Goal: Task Accomplishment & Management: Complete application form

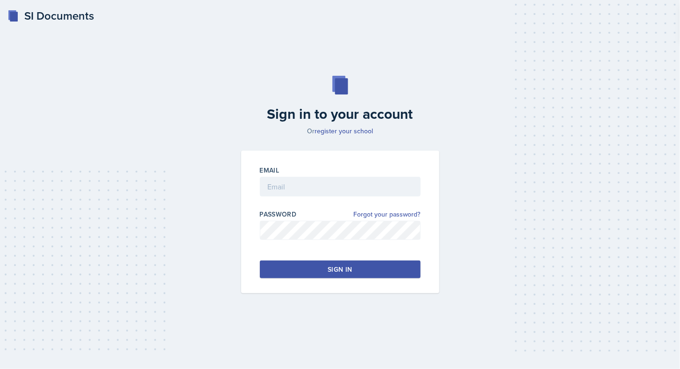
click at [351, 190] on input "email" at bounding box center [340, 187] width 161 height 20
type input "[EMAIL_ADDRESS][DOMAIN_NAME]"
click at [344, 265] on div "Sign in" at bounding box center [340, 269] width 24 height 9
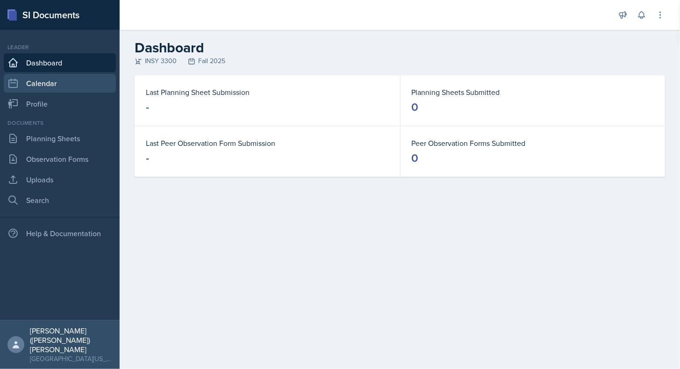
click at [73, 87] on link "Calendar" at bounding box center [60, 83] width 112 height 19
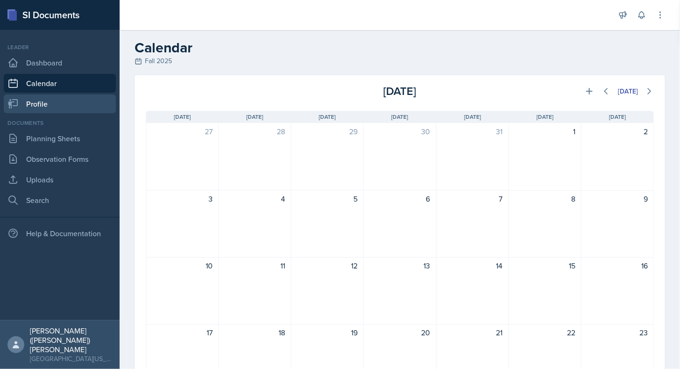
click at [73, 94] on link "Profile" at bounding box center [60, 103] width 112 height 19
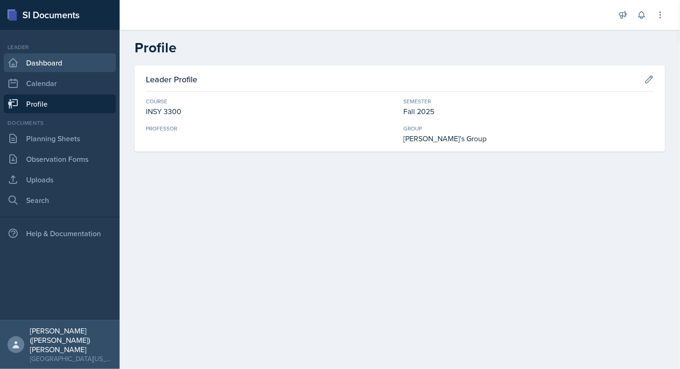
click at [67, 71] on link "Dashboard" at bounding box center [60, 62] width 112 height 19
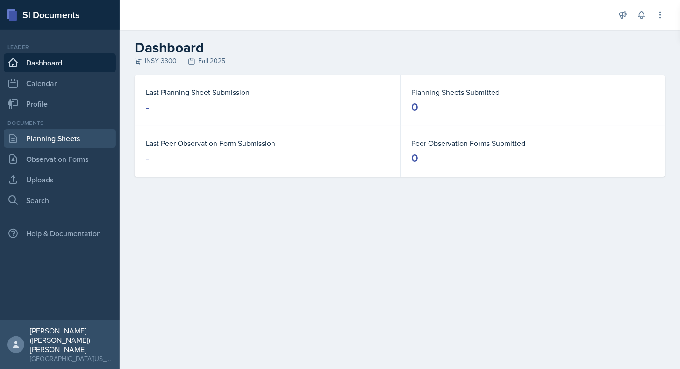
click at [80, 138] on link "Planning Sheets" at bounding box center [60, 138] width 112 height 19
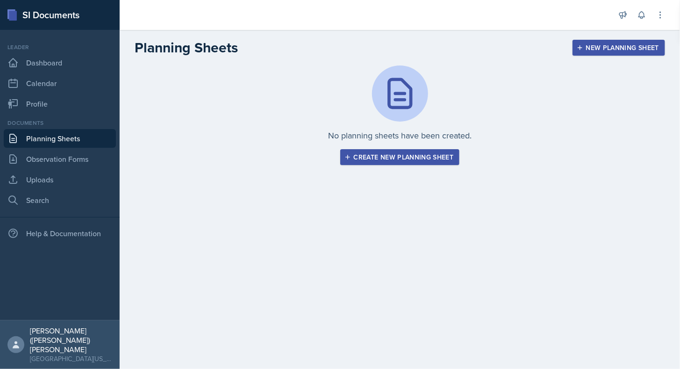
click at [408, 155] on div "Create new planning sheet" at bounding box center [401, 156] width 108 height 7
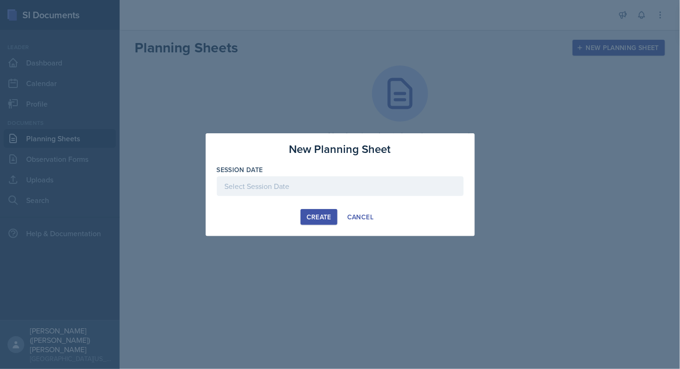
click at [307, 212] on button "Create" at bounding box center [319, 217] width 37 height 16
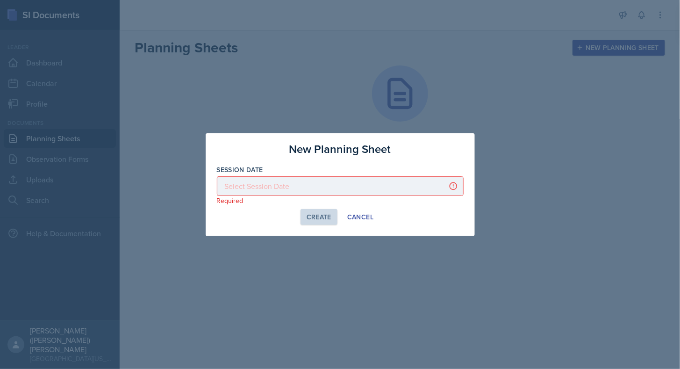
click at [319, 194] on div at bounding box center [340, 186] width 247 height 20
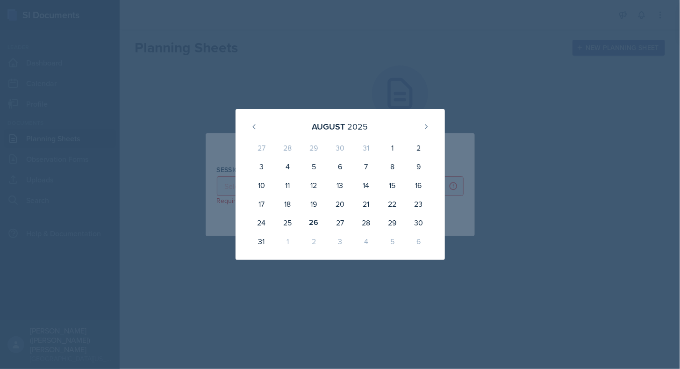
click at [319, 194] on div "12" at bounding box center [314, 185] width 26 height 19
type input "[DATE]"
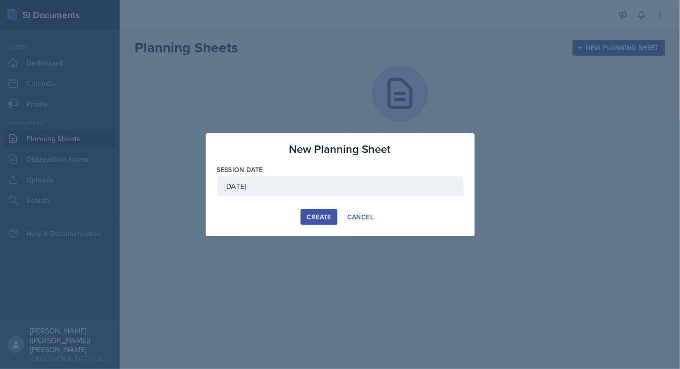
click at [314, 214] on div "Create" at bounding box center [319, 216] width 25 height 7
click at [314, 214] on button "Create" at bounding box center [319, 217] width 37 height 16
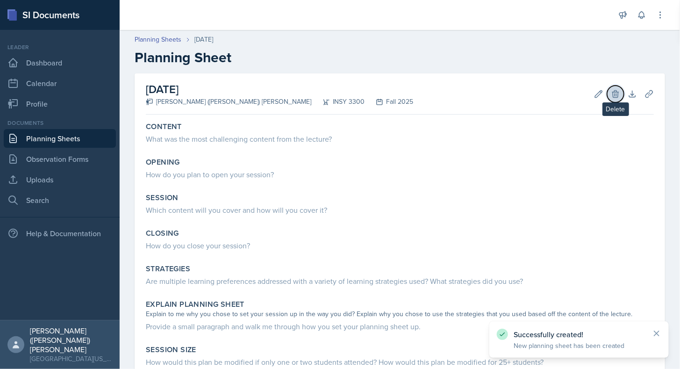
click at [613, 94] on icon at bounding box center [615, 93] width 9 height 9
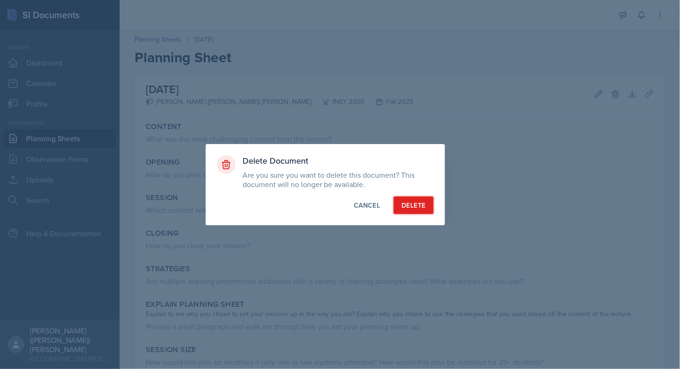
click at [415, 209] on div "Delete" at bounding box center [414, 205] width 24 height 9
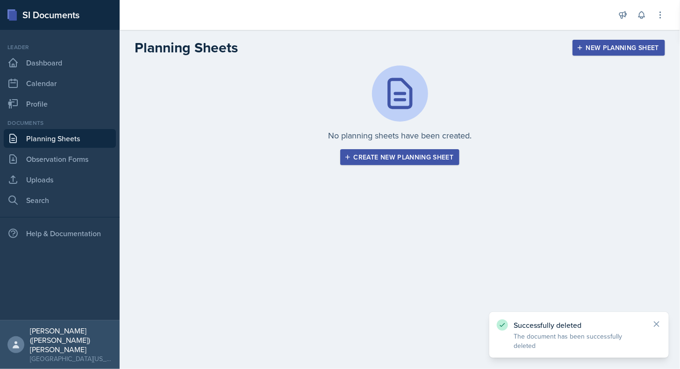
click at [415, 162] on button "Create new planning sheet" at bounding box center [400, 157] width 120 height 16
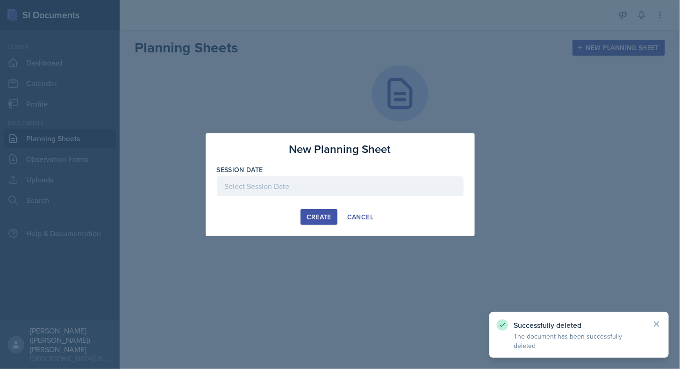
click at [307, 190] on div at bounding box center [340, 186] width 247 height 20
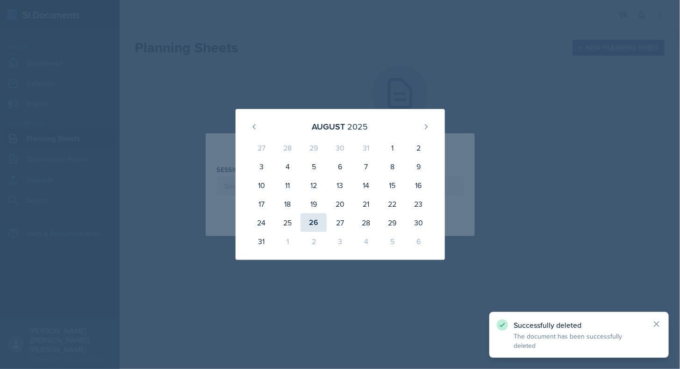
click at [318, 219] on div "26" at bounding box center [314, 222] width 26 height 19
type input "[DATE]"
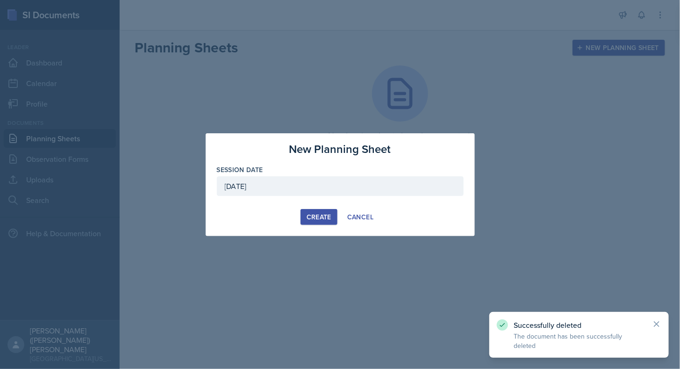
click at [325, 217] on div "Create" at bounding box center [319, 216] width 25 height 7
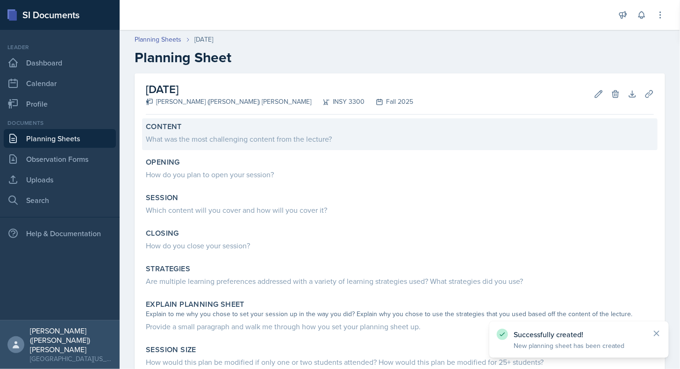
click at [252, 135] on div "What was the most challenging content from the lecture?" at bounding box center [400, 138] width 508 height 11
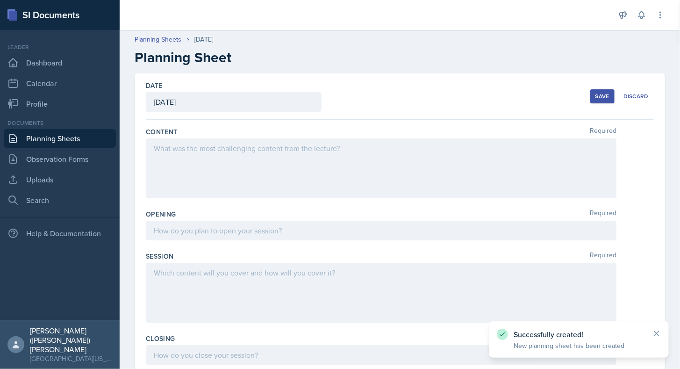
click at [316, 159] on div at bounding box center [381, 168] width 471 height 60
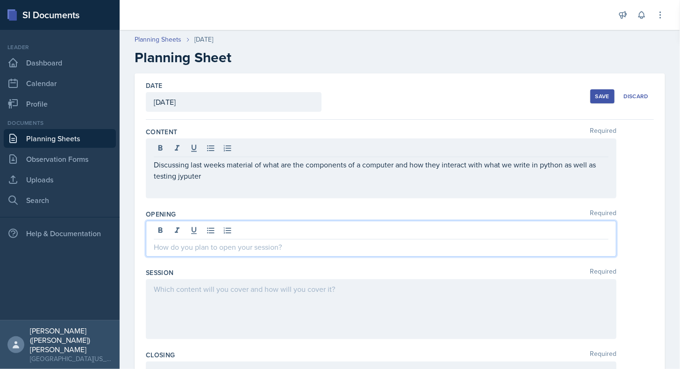
click at [325, 227] on div at bounding box center [381, 239] width 471 height 36
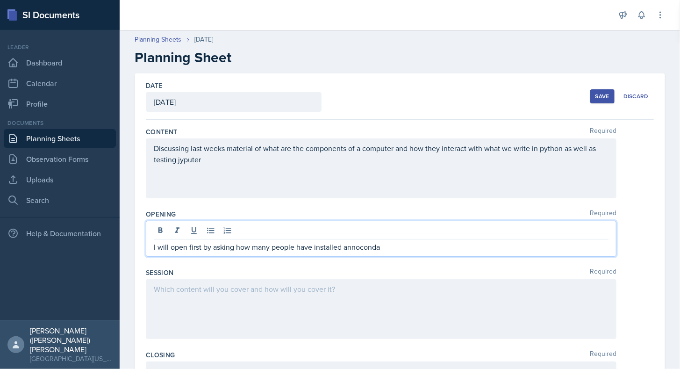
click at [418, 123] on div "Content Required Discussing last weeks material of what are the components of a…" at bounding box center [400, 164] width 508 height 82
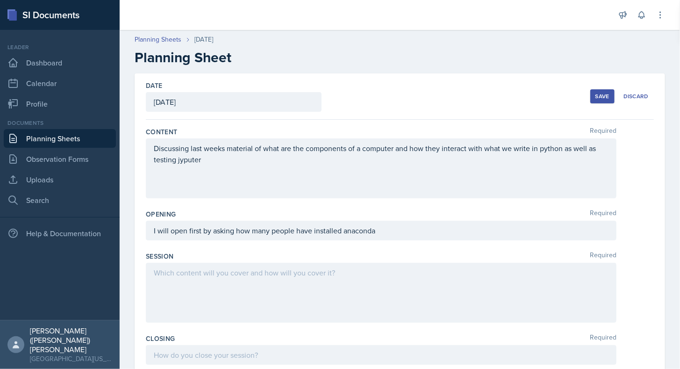
click at [413, 231] on div "I will open first by asking how many people have installed anaconda" at bounding box center [381, 231] width 471 height 20
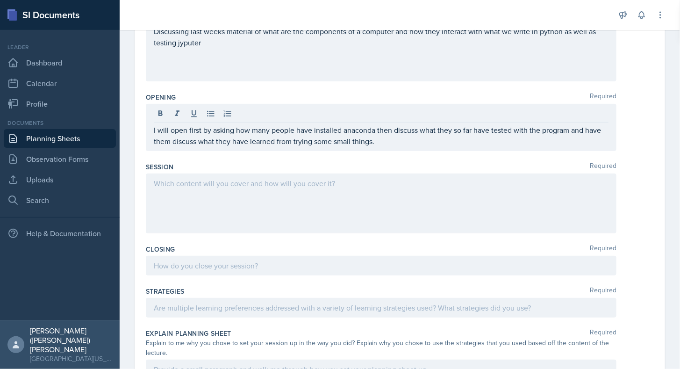
click at [346, 190] on div at bounding box center [381, 204] width 471 height 60
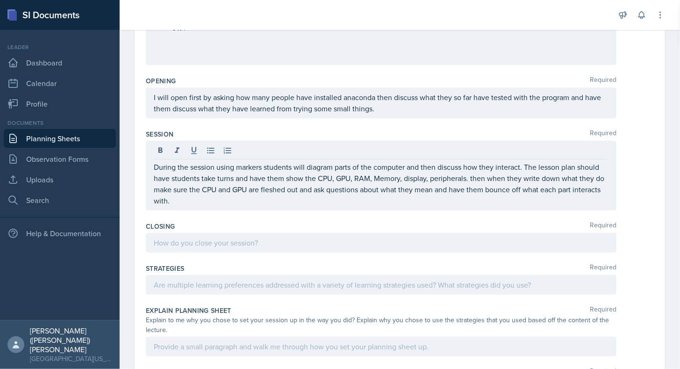
click at [456, 228] on div "Closing Required" at bounding box center [400, 226] width 508 height 9
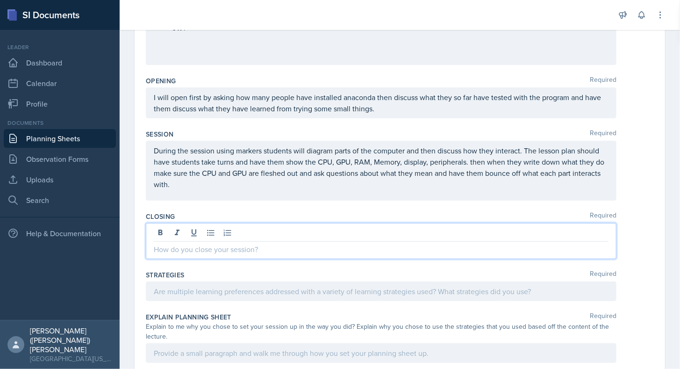
click at [457, 231] on div at bounding box center [381, 241] width 471 height 36
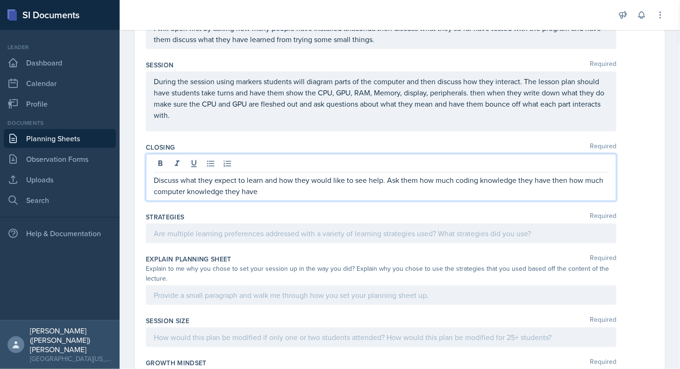
scroll to position [210, 0]
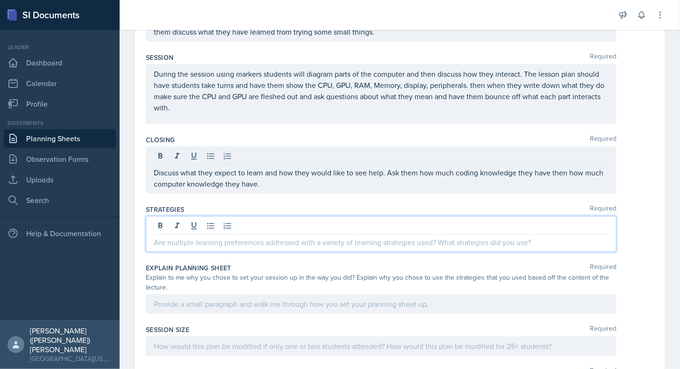
click at [450, 223] on div at bounding box center [381, 234] width 471 height 36
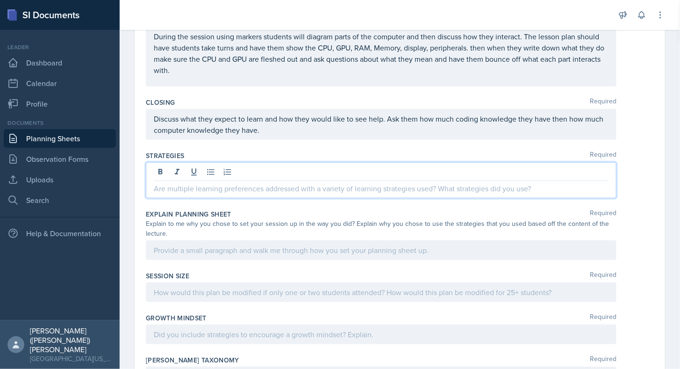
scroll to position [249, 0]
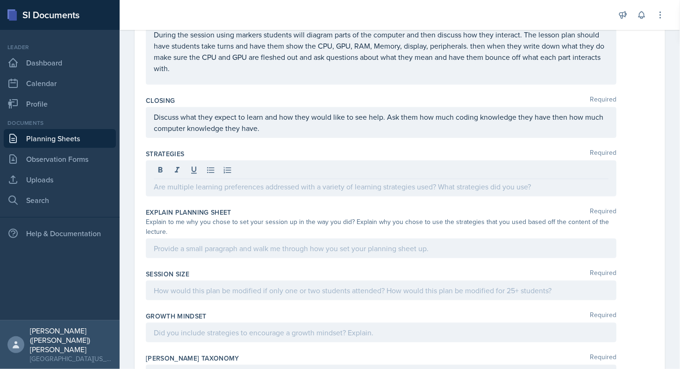
click at [415, 191] on div at bounding box center [381, 178] width 471 height 36
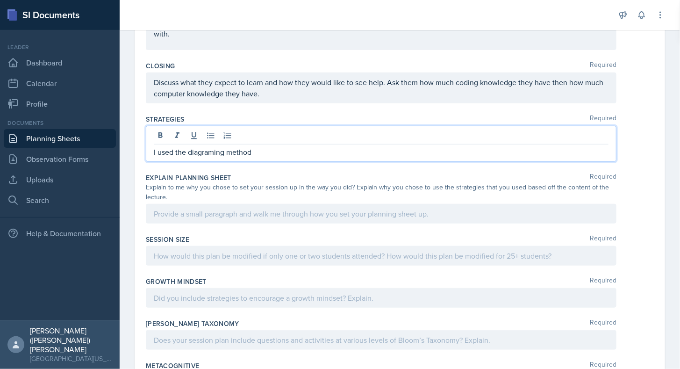
scroll to position [340, 0]
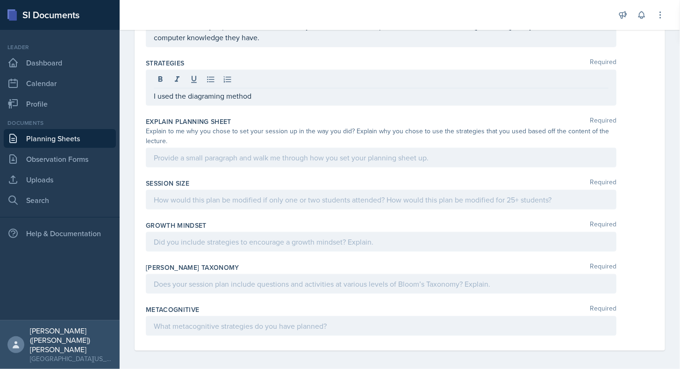
click at [440, 190] on div at bounding box center [381, 200] width 471 height 20
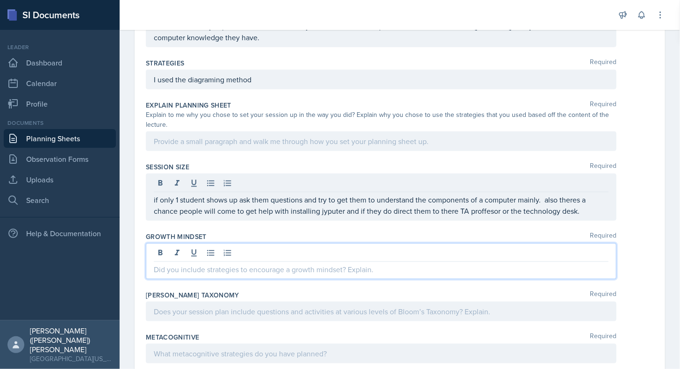
click at [535, 253] on div at bounding box center [381, 261] width 471 height 36
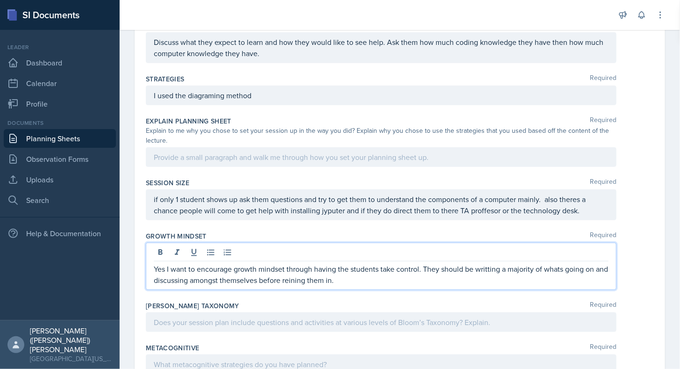
scroll to position [362, 0]
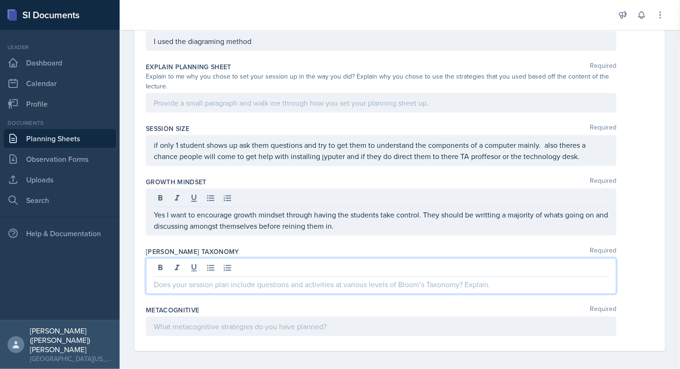
click at [474, 279] on p at bounding box center [381, 284] width 455 height 11
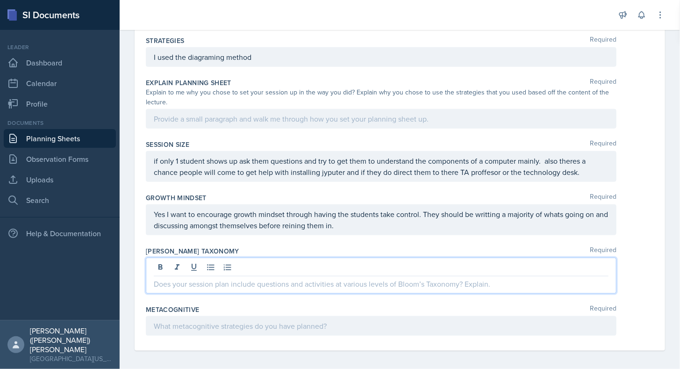
click at [455, 285] on p at bounding box center [381, 283] width 455 height 11
click at [454, 283] on p at bounding box center [381, 283] width 455 height 11
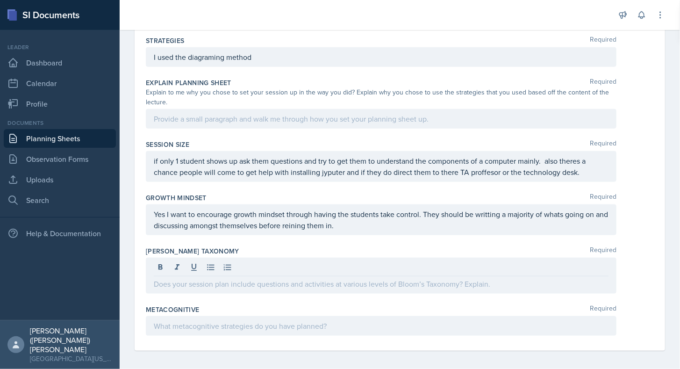
click at [443, 316] on div at bounding box center [381, 326] width 471 height 20
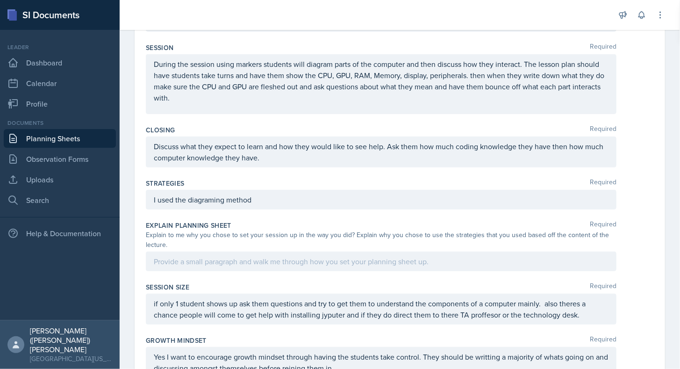
scroll to position [219, 0]
click at [389, 252] on div at bounding box center [381, 262] width 471 height 20
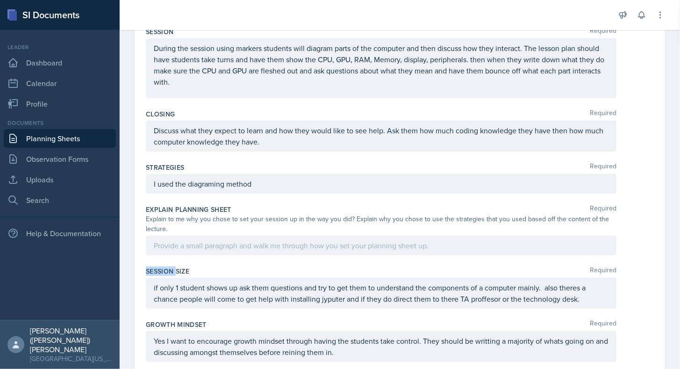
click at [389, 252] on div at bounding box center [381, 246] width 471 height 20
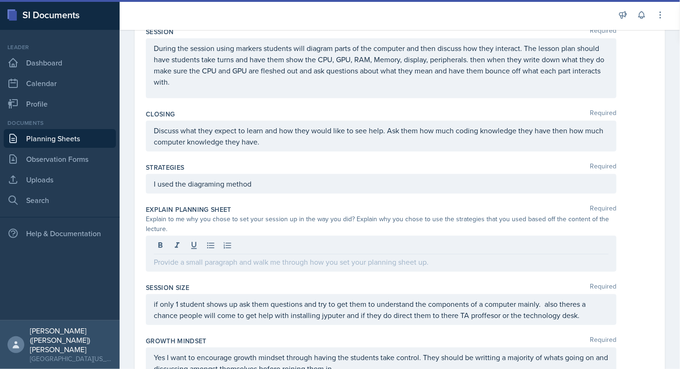
click at [389, 253] on div at bounding box center [381, 254] width 471 height 36
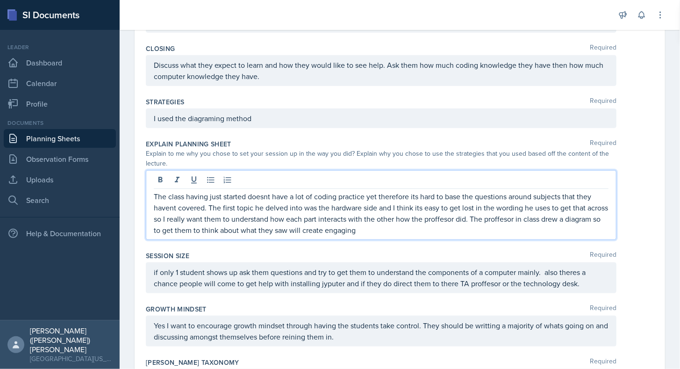
scroll to position [305, 0]
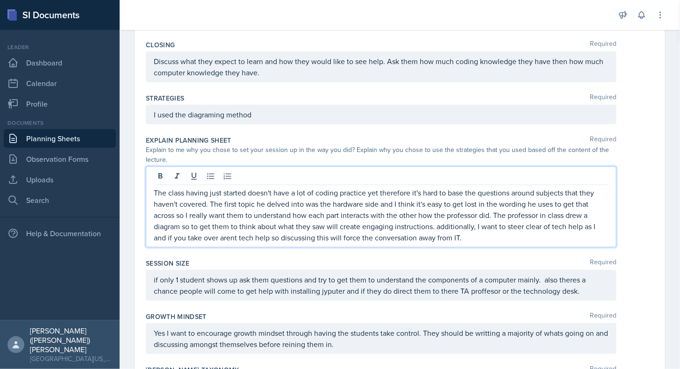
click at [172, 218] on p "The class having just started doesn't have a lot of coding practice yet therefo…" at bounding box center [381, 215] width 455 height 56
click at [337, 290] on p "if only 1 student shows up ask them questions and try to get them to understand…" at bounding box center [381, 285] width 455 height 22
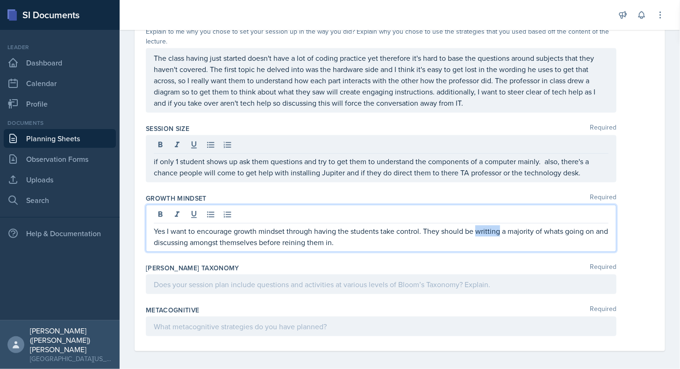
click at [486, 229] on p "Yes I want to encourage growth mindset through having the students take control…" at bounding box center [381, 236] width 455 height 22
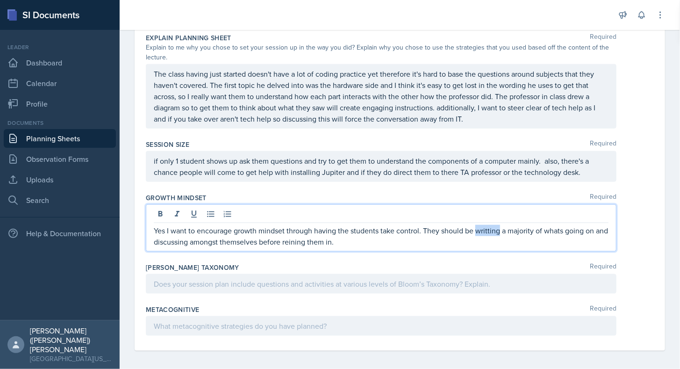
click at [484, 228] on p "Yes I want to encourage growth mindset through having the students take control…" at bounding box center [381, 236] width 455 height 22
click at [514, 252] on div "Growth Mindset Required Yes I want to encourage growth mindset through having t…" at bounding box center [400, 224] width 508 height 70
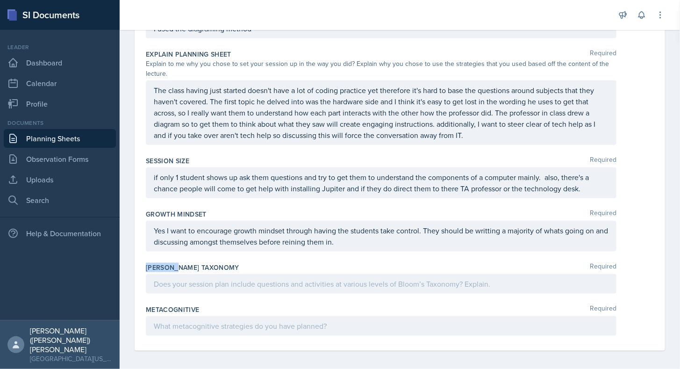
click at [514, 252] on div "Growth Mindset Required Yes I want to encourage growth mindset through having t…" at bounding box center [400, 232] width 508 height 53
drag, startPoint x: 514, startPoint y: 252, endPoint x: 457, endPoint y: 247, distance: 57.2
click at [457, 247] on div "Yes I want to encourage growth mindset through having the students take control…" at bounding box center [381, 236] width 471 height 31
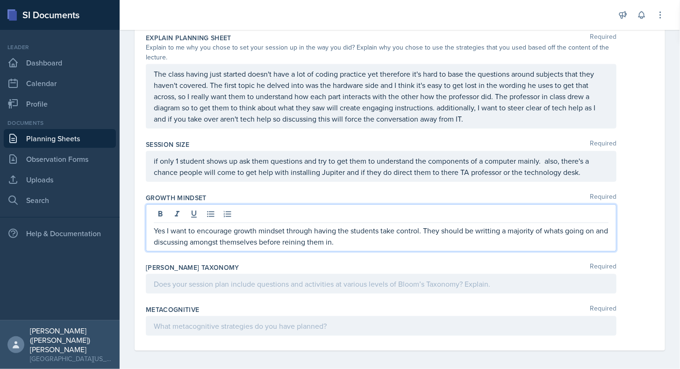
click at [469, 243] on p "Yes I want to encourage growth mindset through having the students take control…" at bounding box center [381, 236] width 455 height 22
click at [550, 230] on p "Yes I want to encourage growth mindset through having the students take control…" at bounding box center [381, 236] width 455 height 22
click at [559, 233] on p "Yes I want to encourage growth mindset through having the students take control…" at bounding box center [381, 236] width 455 height 22
click at [557, 228] on p "Yes I want to encourage growth mindset through having the students take control…" at bounding box center [381, 236] width 455 height 22
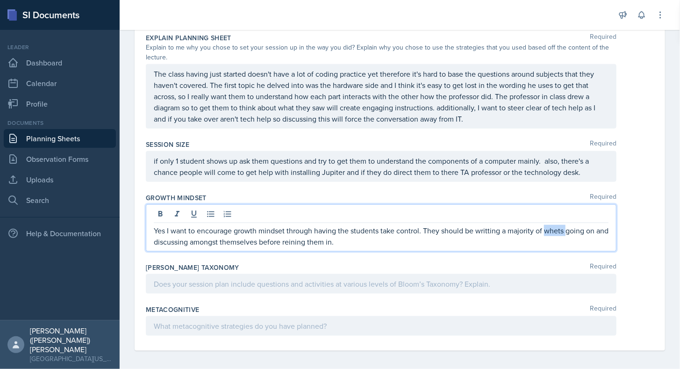
click at [557, 228] on p "Yes I want to encourage growth mindset through having the students take control…" at bounding box center [381, 236] width 455 height 22
click at [528, 228] on p "Yes I want to encourage growth mindset through having the students take control…" at bounding box center [381, 236] width 455 height 22
click at [465, 237] on p "Yes I want to encourage growth mindset through having the students take control…" at bounding box center [381, 236] width 455 height 22
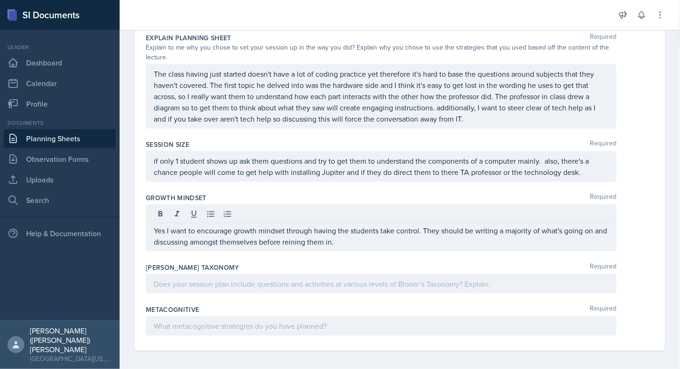
click at [152, 229] on div "Yes I want to encourage growth mindset through having the students take control…" at bounding box center [381, 227] width 471 height 47
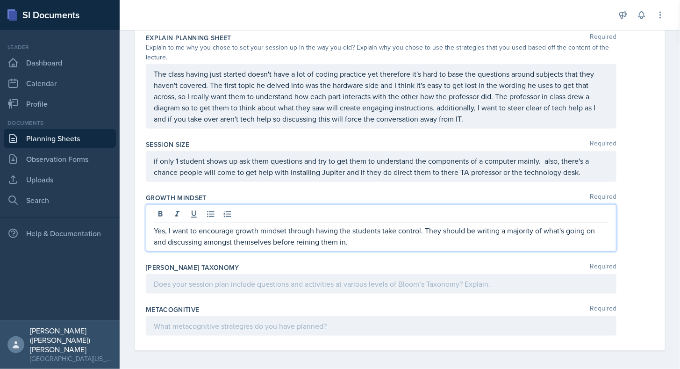
click at [364, 239] on p "Yes, I want to encourage growth mindset through having the students take contro…" at bounding box center [381, 236] width 455 height 22
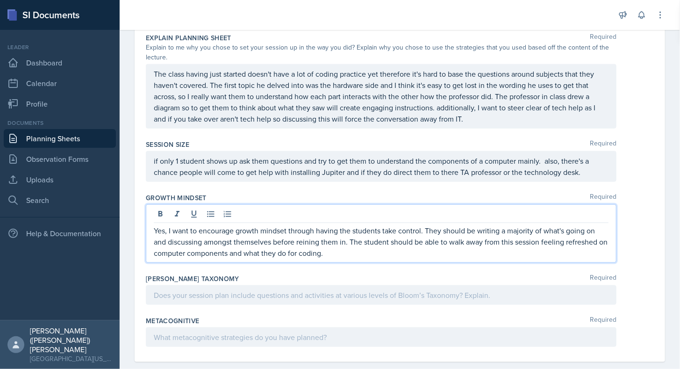
click at [320, 337] on div at bounding box center [381, 337] width 471 height 20
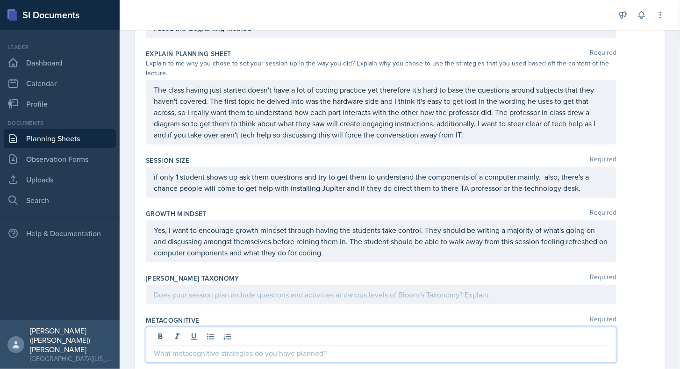
scroll to position [419, 0]
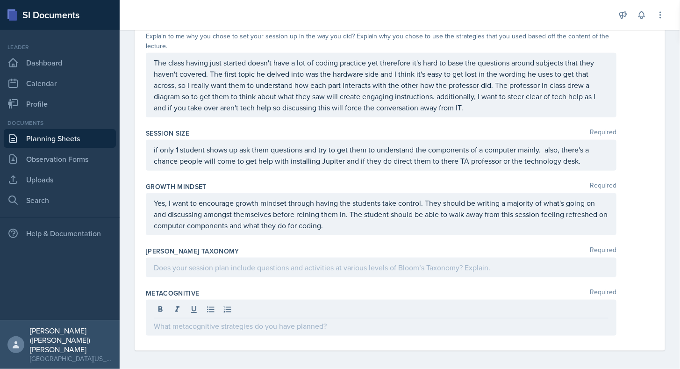
click at [365, 265] on div at bounding box center [381, 268] width 471 height 20
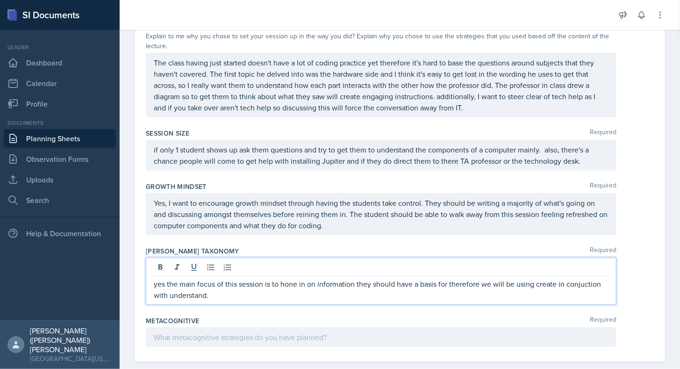
click at [574, 288] on p "yes the main focus of this session is to hone in on information they should hav…" at bounding box center [381, 289] width 455 height 22
click at [581, 287] on p "yes the main focus of this session is to hone in on information they should hav…" at bounding box center [381, 289] width 455 height 22
click at [289, 288] on p "yes the main focus of this session is to hone in on information they should hav…" at bounding box center [381, 289] width 455 height 22
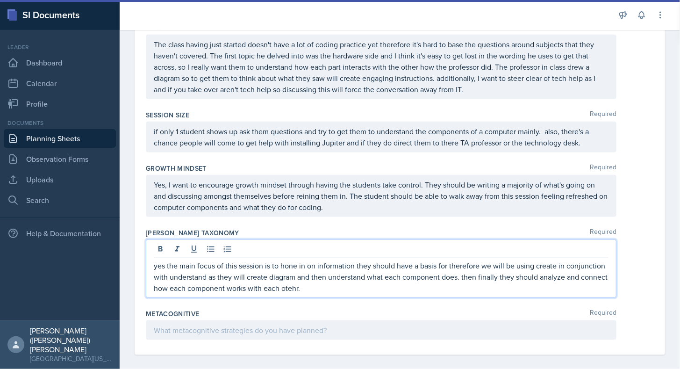
scroll to position [437, 0]
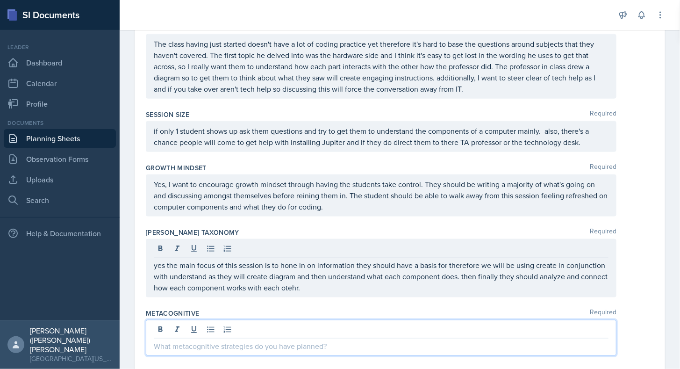
click at [282, 327] on div at bounding box center [381, 338] width 471 height 36
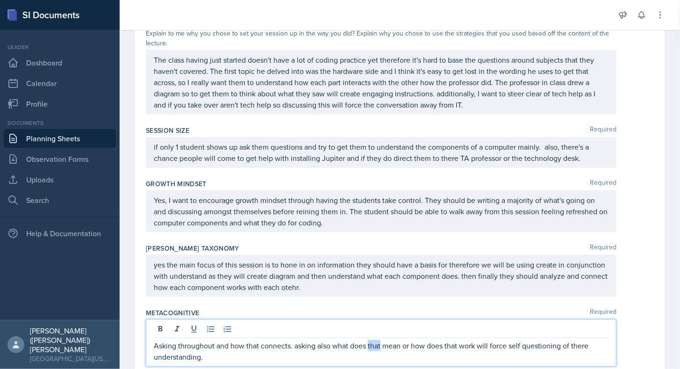
click at [370, 343] on p "Asking throughout and how that connects. asking also what does that mean or how…" at bounding box center [381, 351] width 455 height 22
click at [427, 351] on p "Asking throughout and how that connects. asking also what that means or how doe…" at bounding box center [381, 351] width 455 height 22
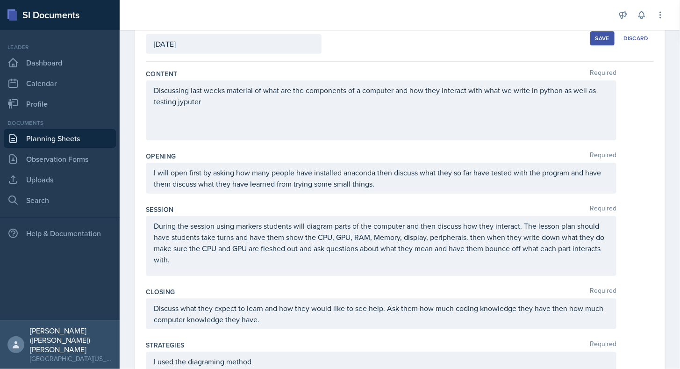
scroll to position [0, 0]
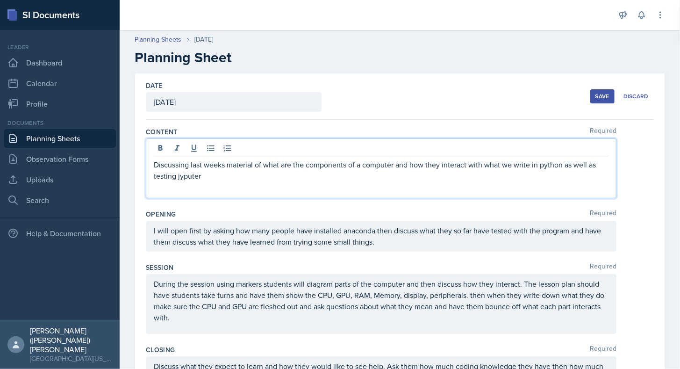
click at [187, 162] on p "Discussing last weeks material of what are the components of a computer and how…" at bounding box center [381, 170] width 455 height 22
click at [210, 178] on p "Discussing last weeks material of what are the components of a computer and how…" at bounding box center [381, 170] width 455 height 22
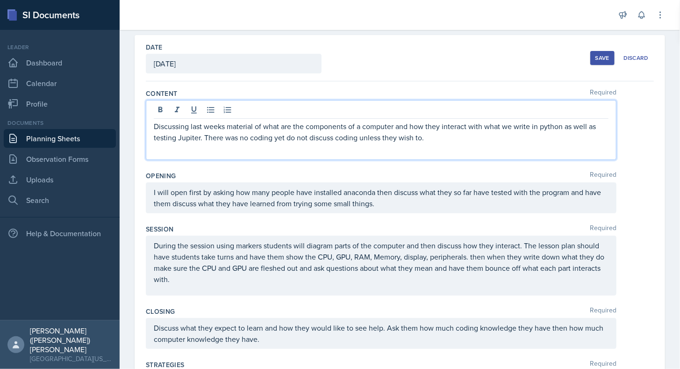
scroll to position [40, 0]
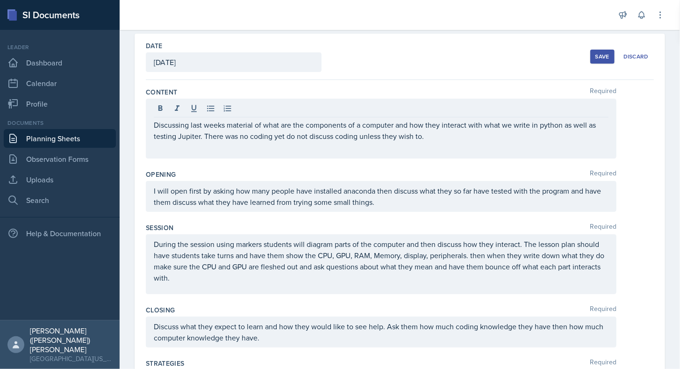
click at [487, 207] on div "I will open first by asking how many people have installed anaconda then discus…" at bounding box center [381, 196] width 471 height 31
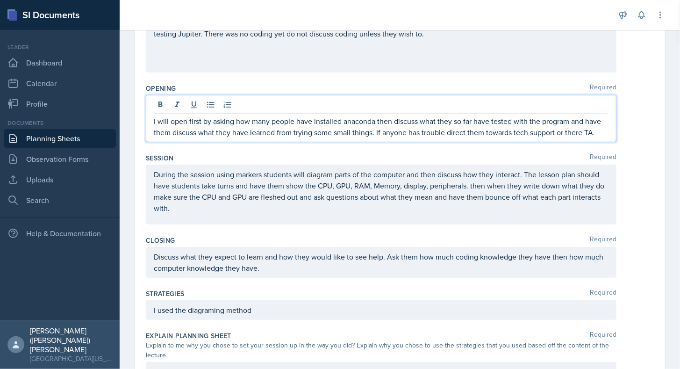
scroll to position [0, 0]
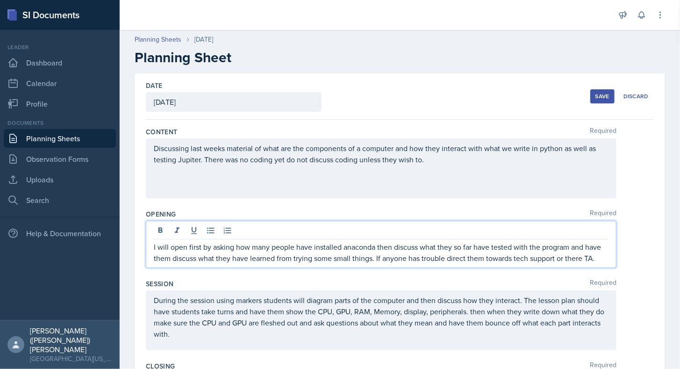
click at [210, 149] on div "Discussing last weeks material of what are the components of a computer and how…" at bounding box center [381, 168] width 471 height 60
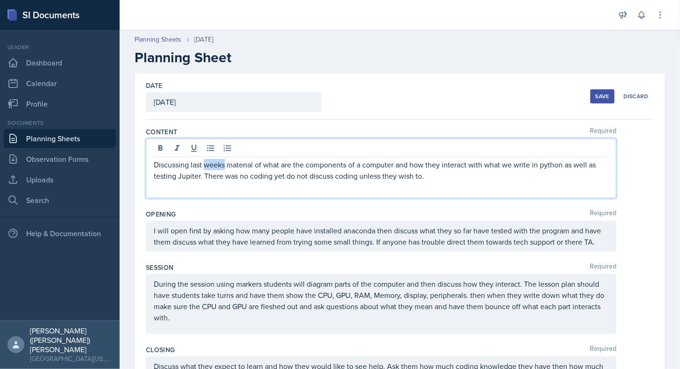
click at [215, 163] on p "Discussing last weeks material of what are the components of a computer and how…" at bounding box center [381, 170] width 455 height 22
click at [596, 95] on div "Save" at bounding box center [603, 95] width 14 height 7
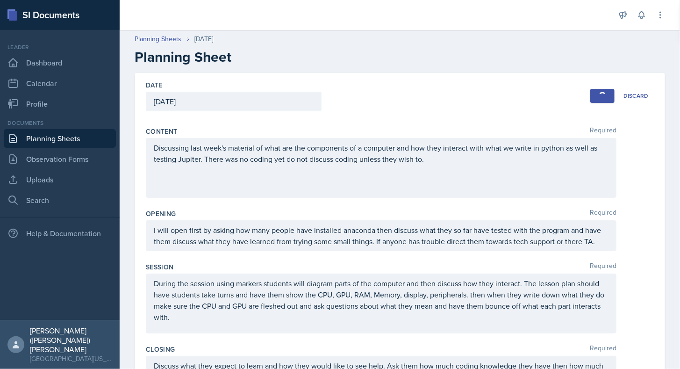
click at [599, 95] on div "button" at bounding box center [602, 95] width 7 height 7
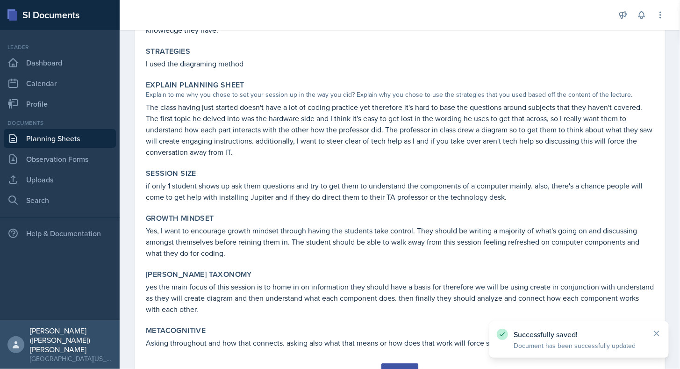
scroll to position [309, 0]
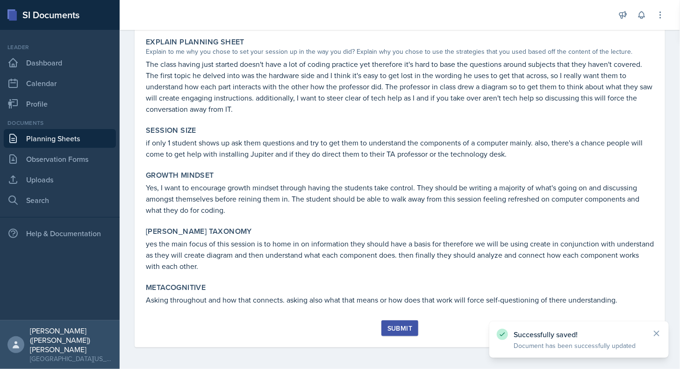
click at [401, 328] on div "Submit" at bounding box center [400, 328] width 25 height 7
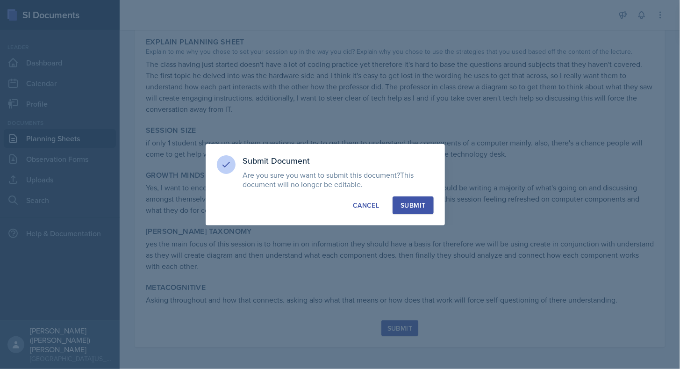
click at [415, 211] on button "Submit" at bounding box center [413, 205] width 41 height 18
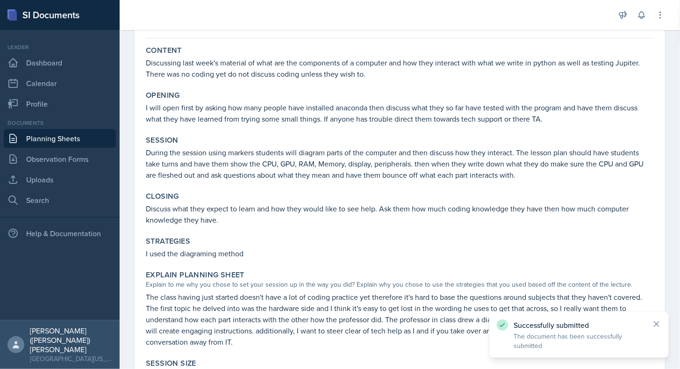
scroll to position [0, 0]
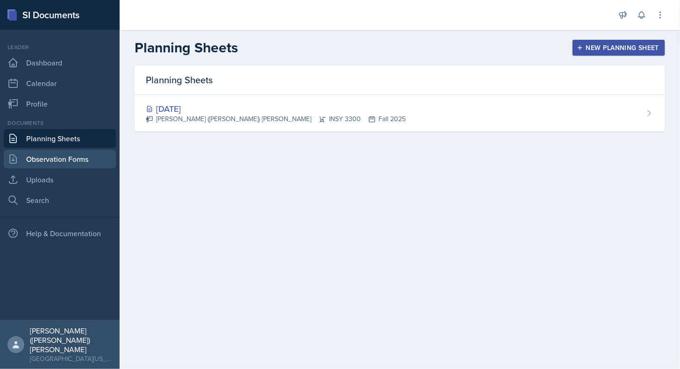
click at [67, 163] on link "Observation Forms" at bounding box center [60, 159] width 112 height 19
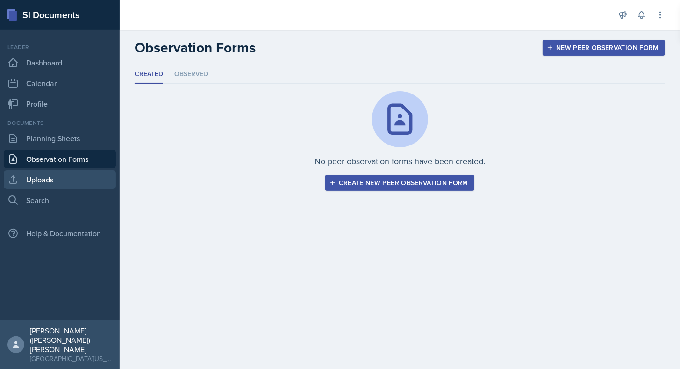
click at [81, 181] on link "Uploads" at bounding box center [60, 179] width 112 height 19
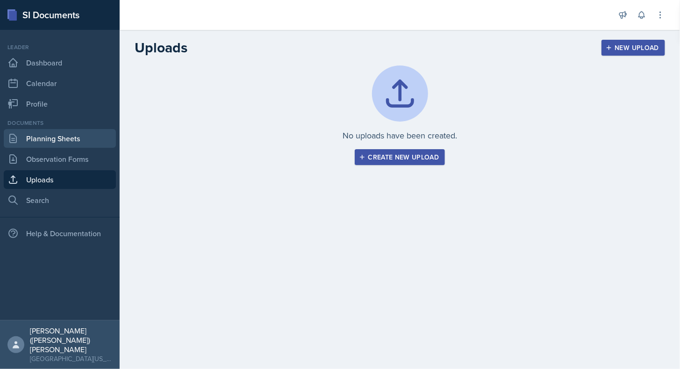
click at [74, 146] on link "Planning Sheets" at bounding box center [60, 138] width 112 height 19
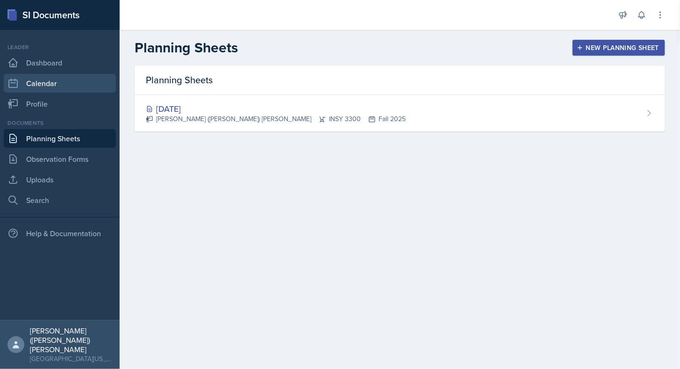
click at [55, 82] on link "Calendar" at bounding box center [60, 83] width 112 height 19
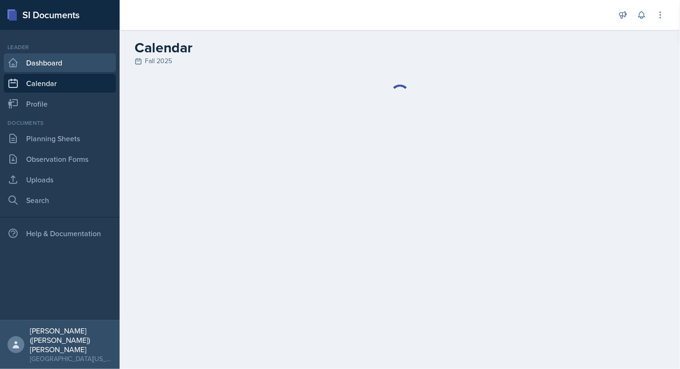
click at [64, 67] on link "Dashboard" at bounding box center [60, 62] width 112 height 19
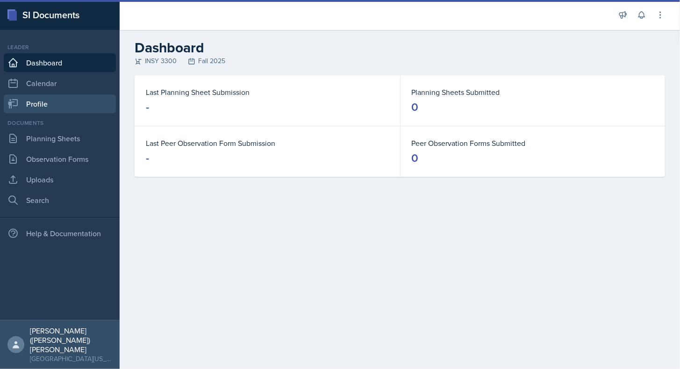
click at [45, 99] on link "Profile" at bounding box center [60, 103] width 112 height 19
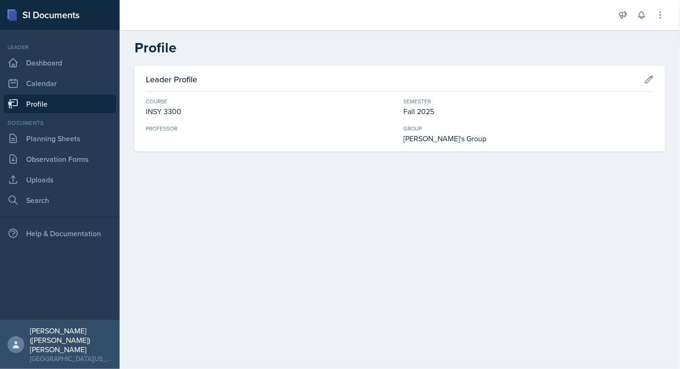
click at [81, 170] on div "Documents Planning Sheets Observation Forms Uploads Search" at bounding box center [60, 164] width 112 height 91
click at [75, 176] on link "Uploads" at bounding box center [60, 179] width 112 height 19
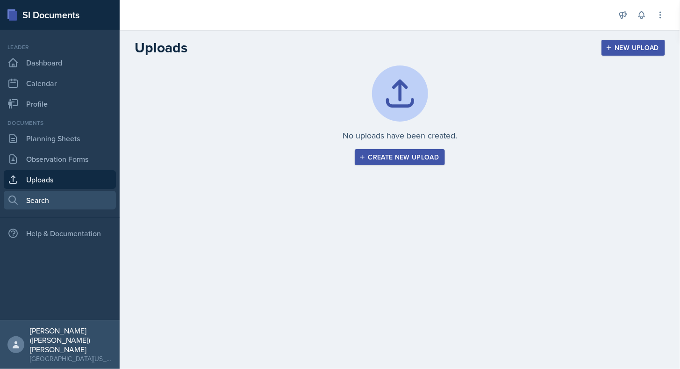
click at [80, 194] on link "Search" at bounding box center [60, 200] width 112 height 19
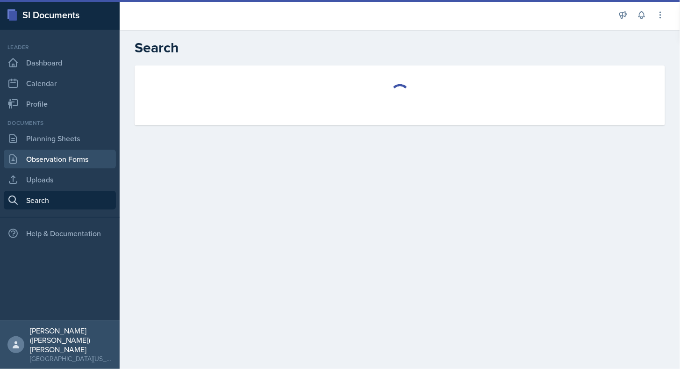
select select "all"
select select "1"
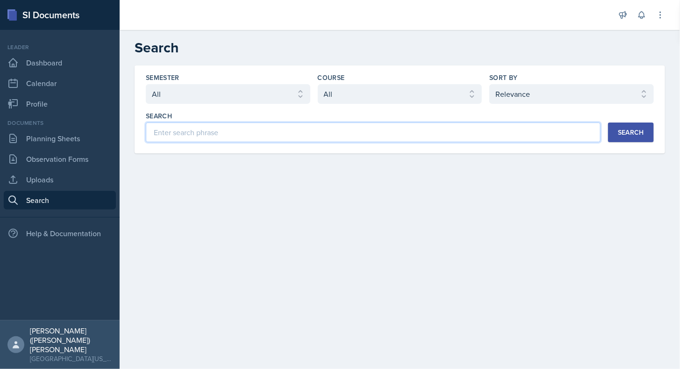
click at [221, 136] on input at bounding box center [373, 133] width 455 height 20
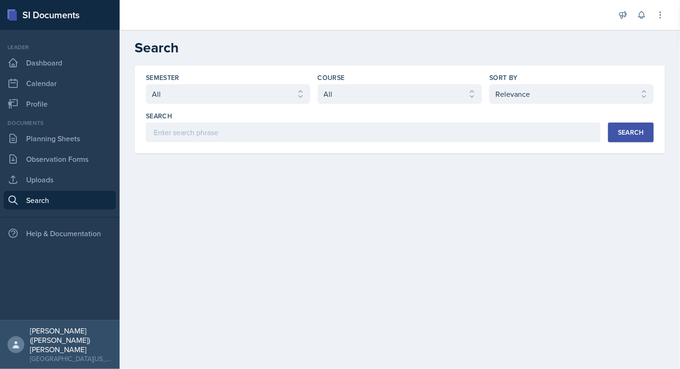
click at [75, 128] on div "Documents Planning Sheets Observation Forms Uploads Search" at bounding box center [60, 164] width 112 height 91
click at [80, 136] on link "Planning Sheets" at bounding box center [60, 138] width 112 height 19
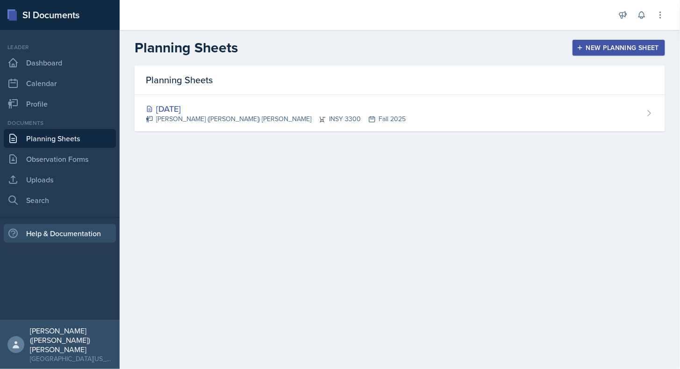
click at [72, 237] on div "Help & Documentation" at bounding box center [60, 233] width 112 height 19
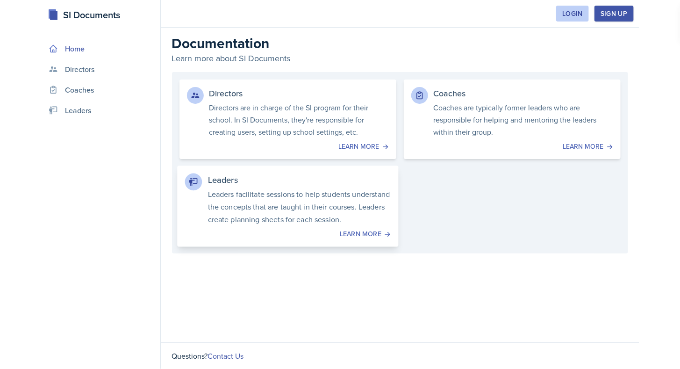
click at [294, 196] on p "Leaders facilitate sessions to help students understand the concepts that are t…" at bounding box center [299, 206] width 183 height 37
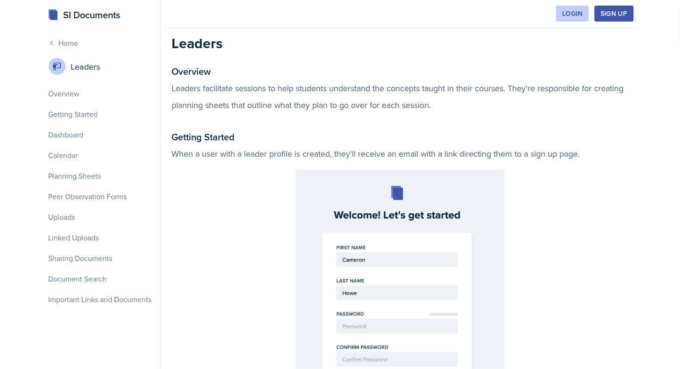
drag, startPoint x: 294, startPoint y: 196, endPoint x: 253, endPoint y: 222, distance: 48.1
click at [253, 222] on div "Getting Started When a user with a leader profile is created, they'll receive a…" at bounding box center [400, 296] width 456 height 335
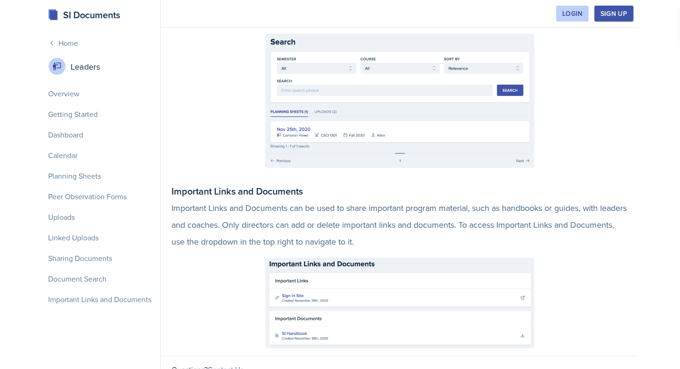
scroll to position [2260, 0]
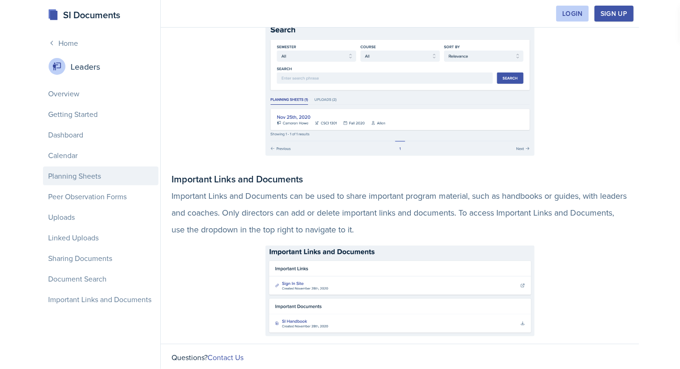
click at [108, 174] on div "Planning Sheets" at bounding box center [101, 175] width 116 height 19
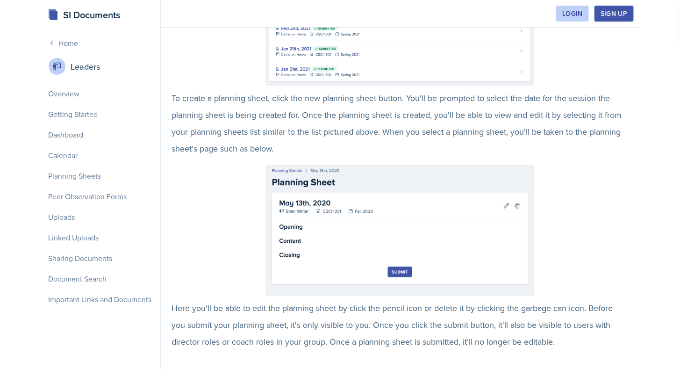
scroll to position [1106, 0]
